Goal: Navigation & Orientation: Find specific page/section

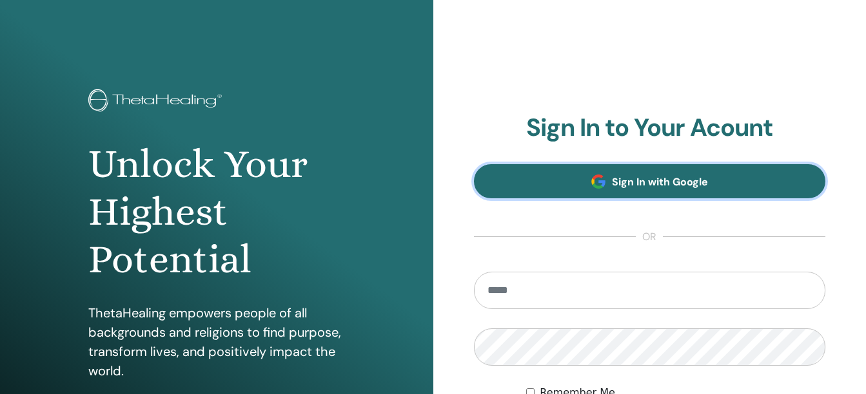
click at [668, 186] on span "Sign In with Google" at bounding box center [660, 182] width 96 height 14
